Goal: Check status: Check status

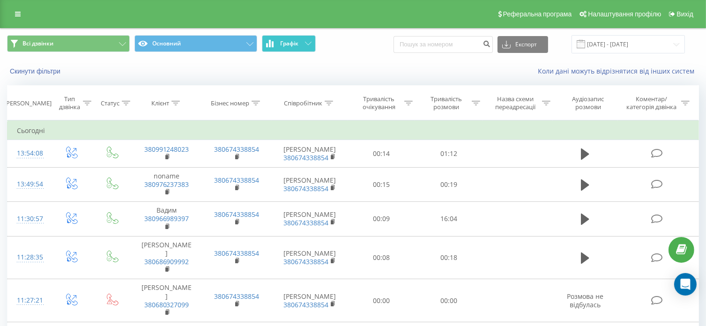
click at [300, 45] on button "Графік" at bounding box center [289, 43] width 54 height 17
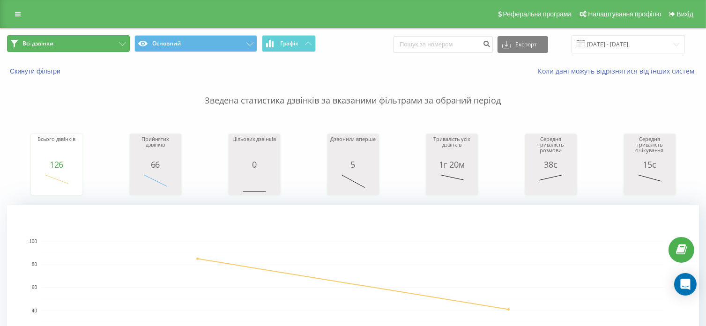
click at [81, 45] on button "Всі дзвінки" at bounding box center [68, 43] width 123 height 17
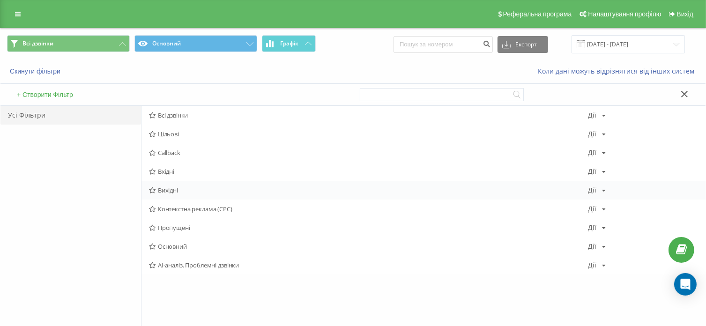
click at [191, 193] on span "Вихідні" at bounding box center [369, 190] width 440 height 7
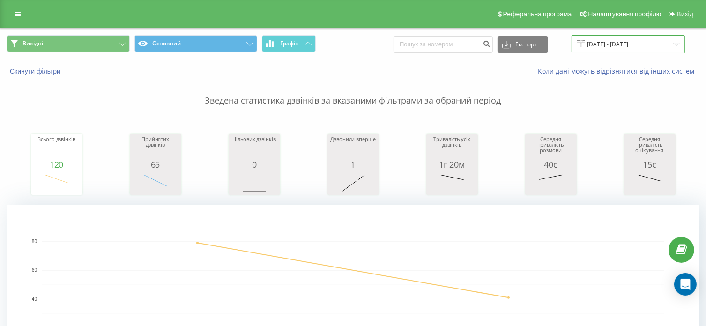
click at [620, 42] on input "[DATE] - [DATE]" at bounding box center [628, 44] width 113 height 18
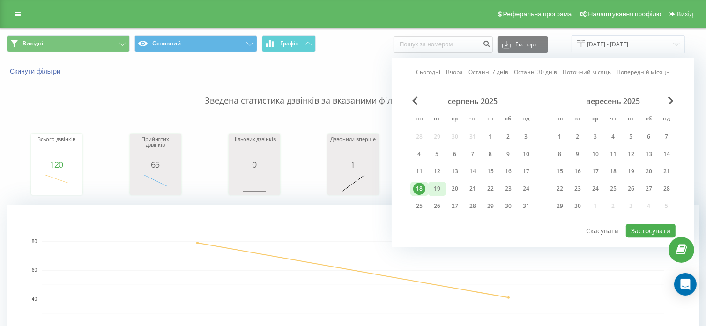
click at [437, 183] on div "19" at bounding box center [437, 189] width 12 height 12
click at [646, 226] on button "Застосувати" at bounding box center [651, 231] width 50 height 14
type input "[DATE] - [DATE]"
